Goal: Navigation & Orientation: Find specific page/section

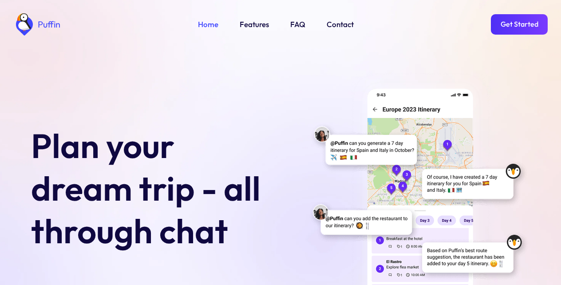
click at [252, 23] on link "Features" at bounding box center [254, 25] width 29 height 12
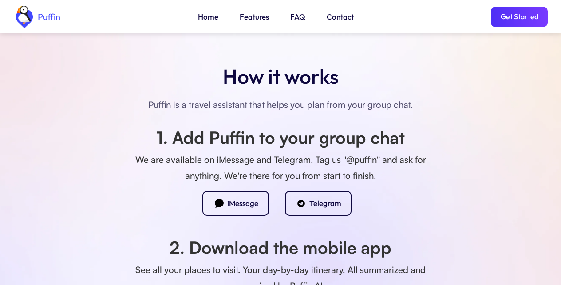
scroll to position [802, 0]
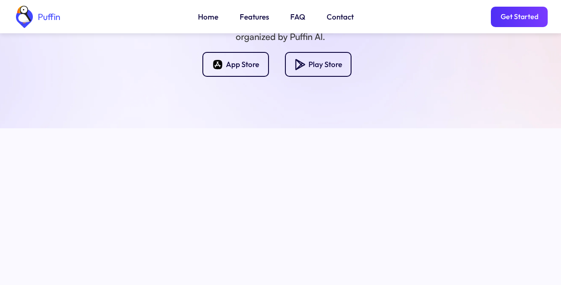
click at [293, 17] on link "FAQ" at bounding box center [297, 17] width 15 height 12
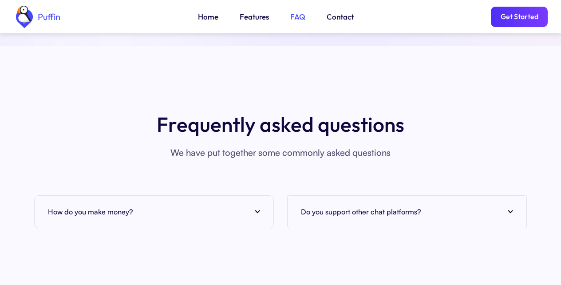
scroll to position [3237, 0]
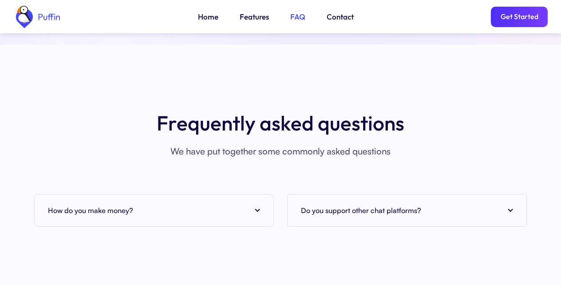
click at [150, 204] on div "How do you make money?" at bounding box center [154, 210] width 212 height 13
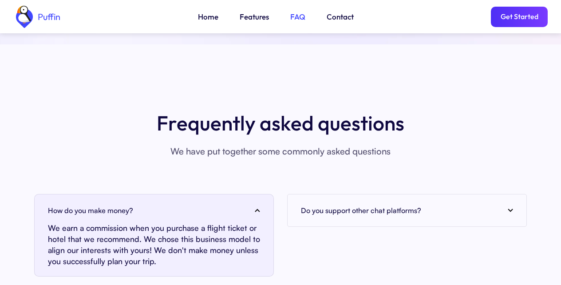
click at [252, 17] on link "Features" at bounding box center [254, 17] width 29 height 12
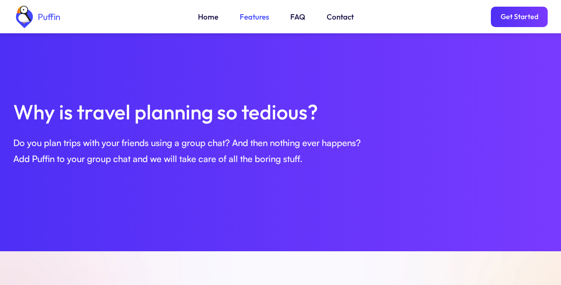
scroll to position [553, 0]
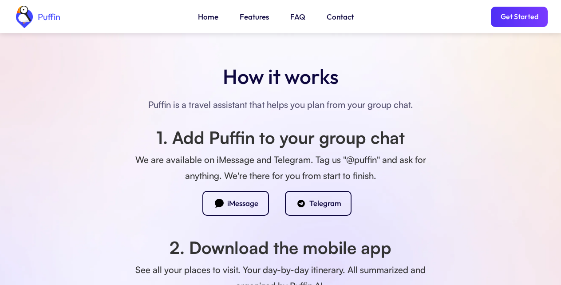
click at [232, 206] on div "iMessage" at bounding box center [242, 203] width 31 height 10
click at [516, 17] on link "Get Started" at bounding box center [519, 17] width 57 height 20
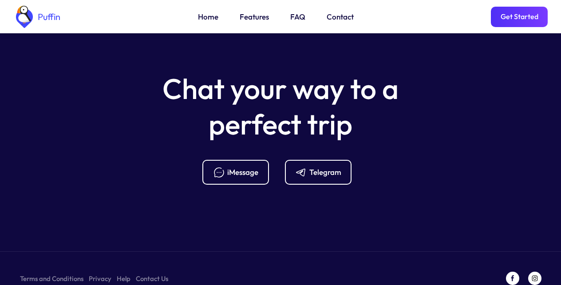
scroll to position [3567, 0]
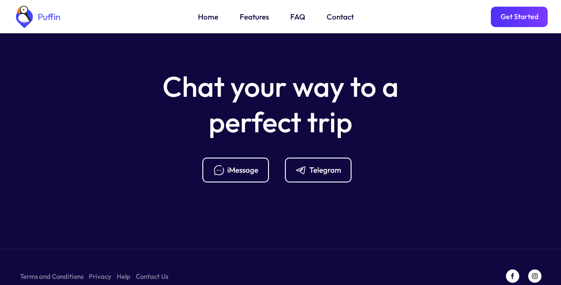
click at [252, 17] on link "Features" at bounding box center [254, 17] width 29 height 12
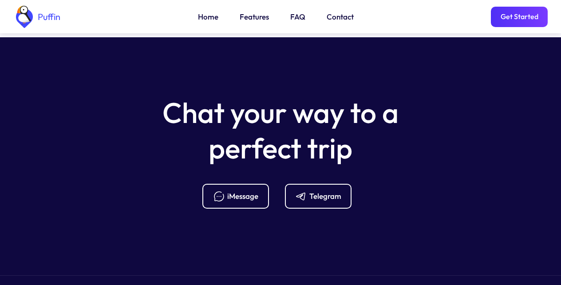
scroll to position [3574, 0]
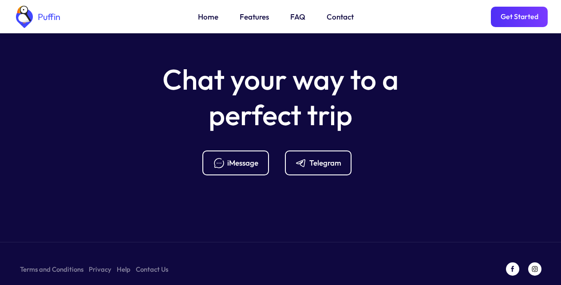
click at [232, 158] on div "iMessage" at bounding box center [242, 163] width 31 height 10
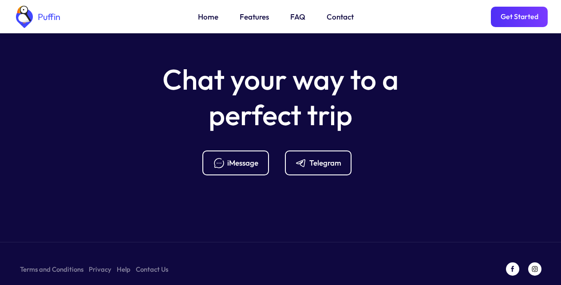
click at [232, 158] on div "iMessage" at bounding box center [242, 163] width 31 height 10
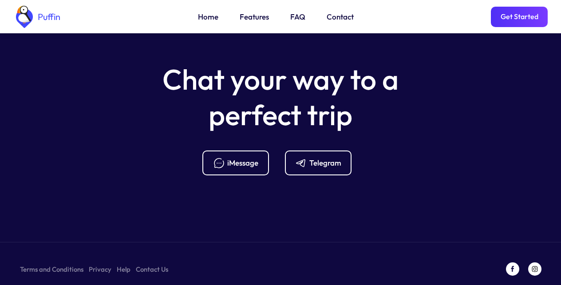
click at [232, 158] on div "iMessage" at bounding box center [242, 163] width 31 height 10
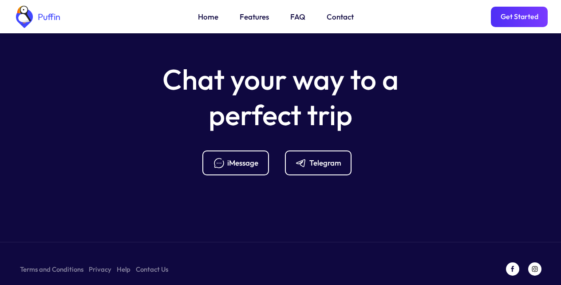
click at [232, 158] on div "iMessage" at bounding box center [242, 163] width 31 height 10
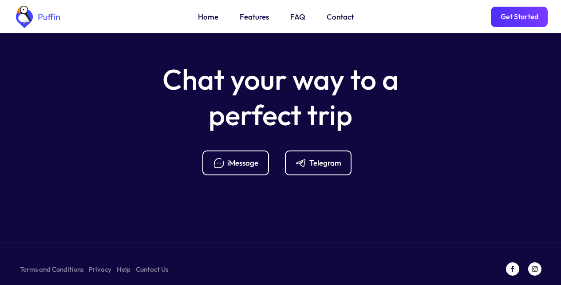
click at [232, 158] on div "iMessage" at bounding box center [242, 163] width 31 height 10
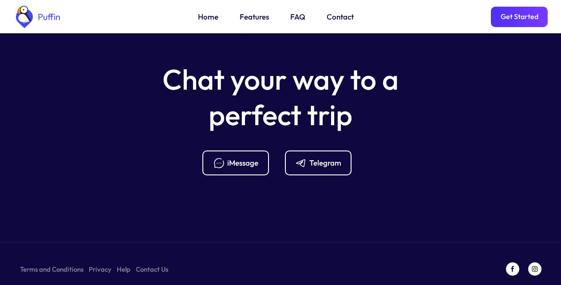
click at [232, 158] on div "iMessage" at bounding box center [242, 163] width 31 height 10
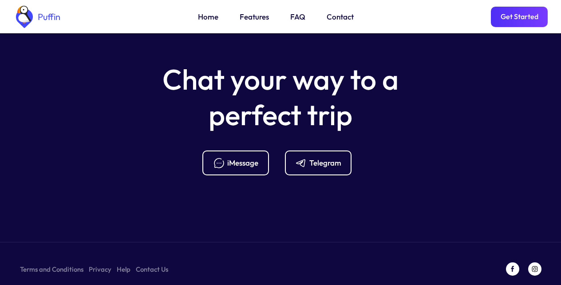
click at [232, 158] on div "iMessage" at bounding box center [242, 163] width 31 height 10
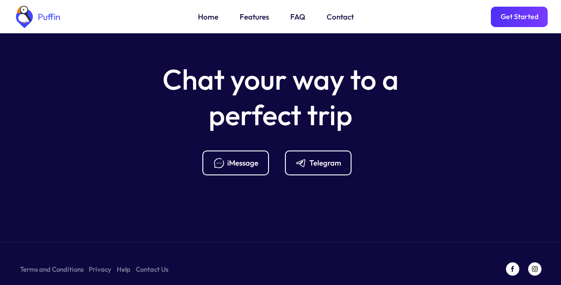
click at [232, 158] on div "iMessage" at bounding box center [242, 163] width 31 height 10
